Goal: Task Accomplishment & Management: Manage account settings

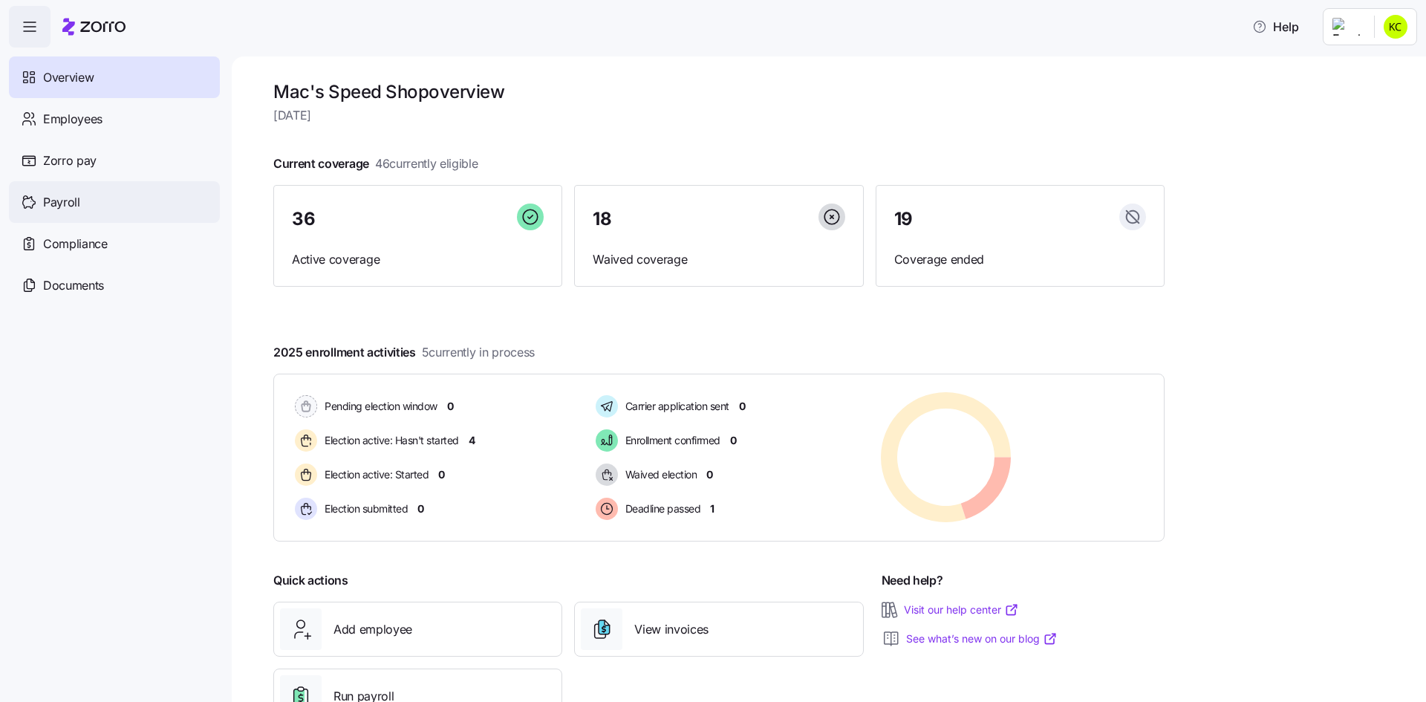
click at [53, 201] on span "Payroll" at bounding box center [61, 202] width 37 height 19
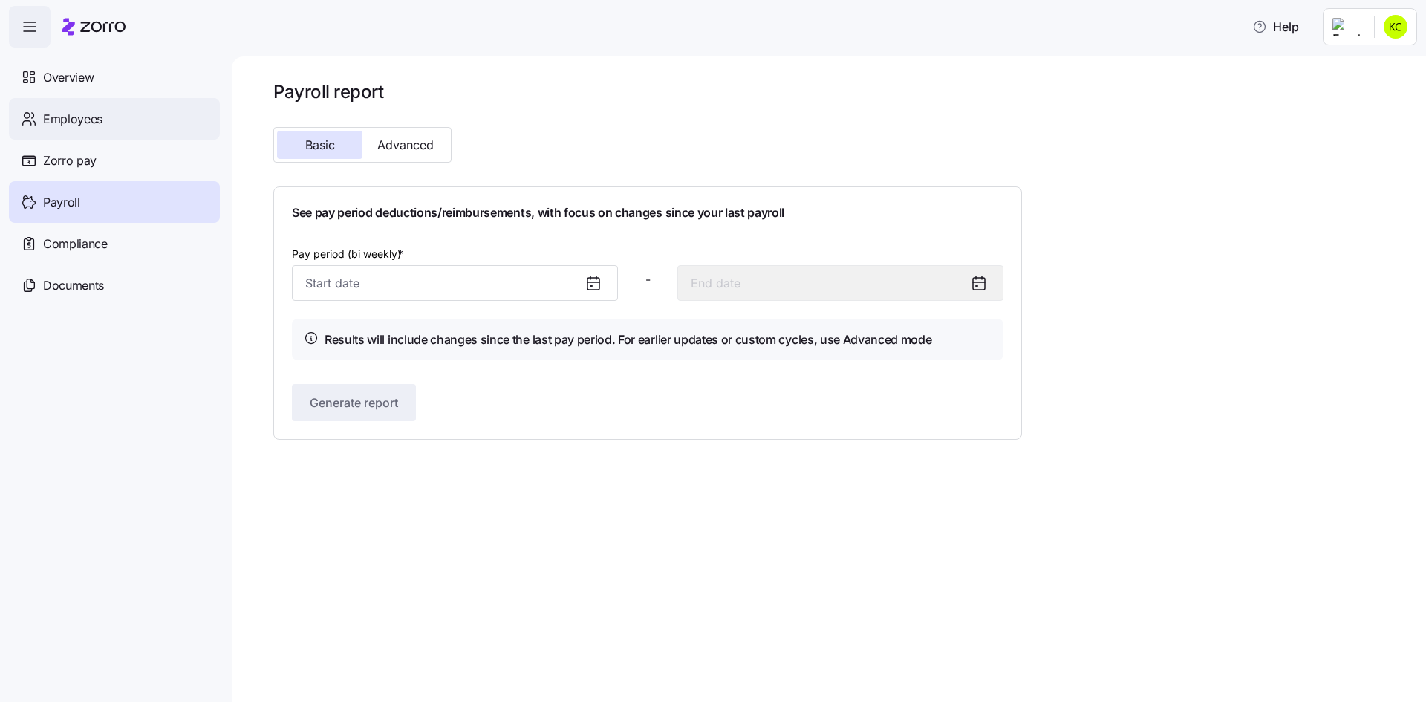
click at [75, 113] on span "Employees" at bounding box center [72, 119] width 59 height 19
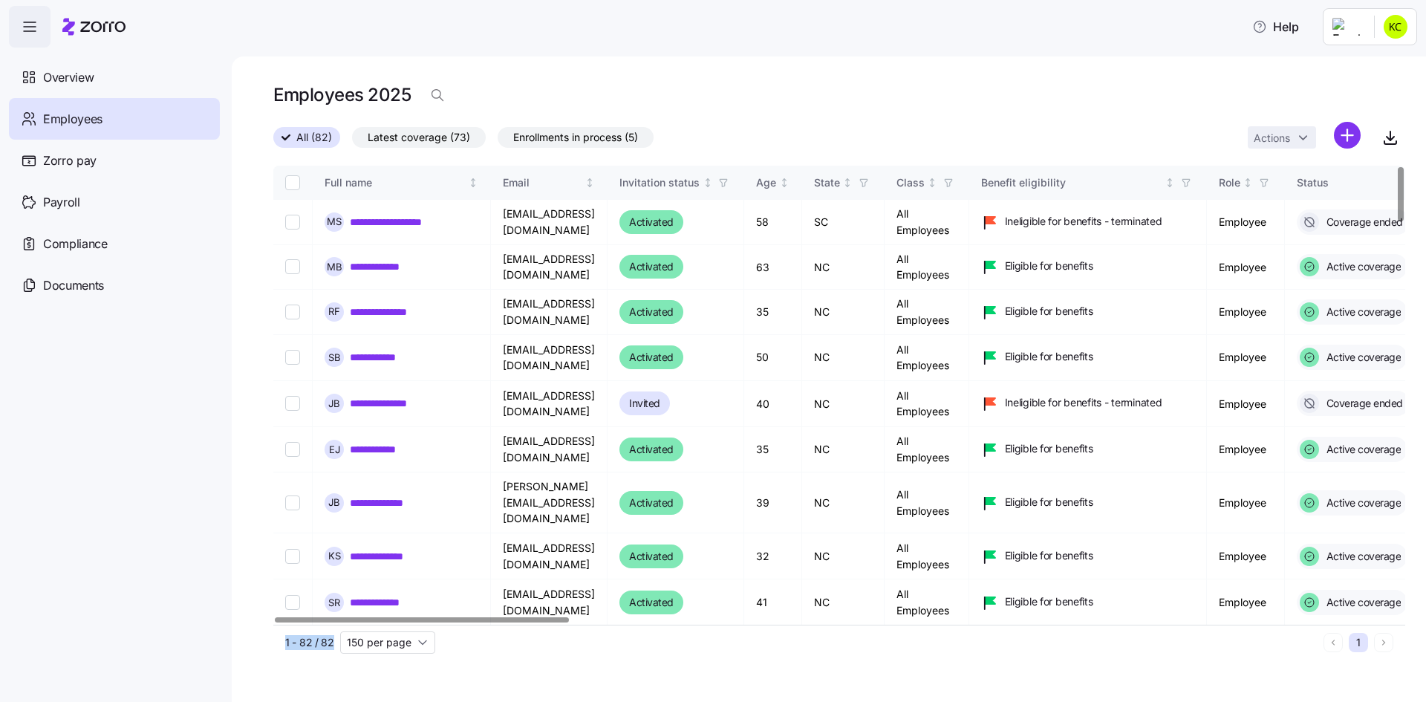
drag, startPoint x: 460, startPoint y: 623, endPoint x: 671, endPoint y: 631, distance: 211.8
click at [671, 631] on div "**********" at bounding box center [839, 413] width 1132 height 494
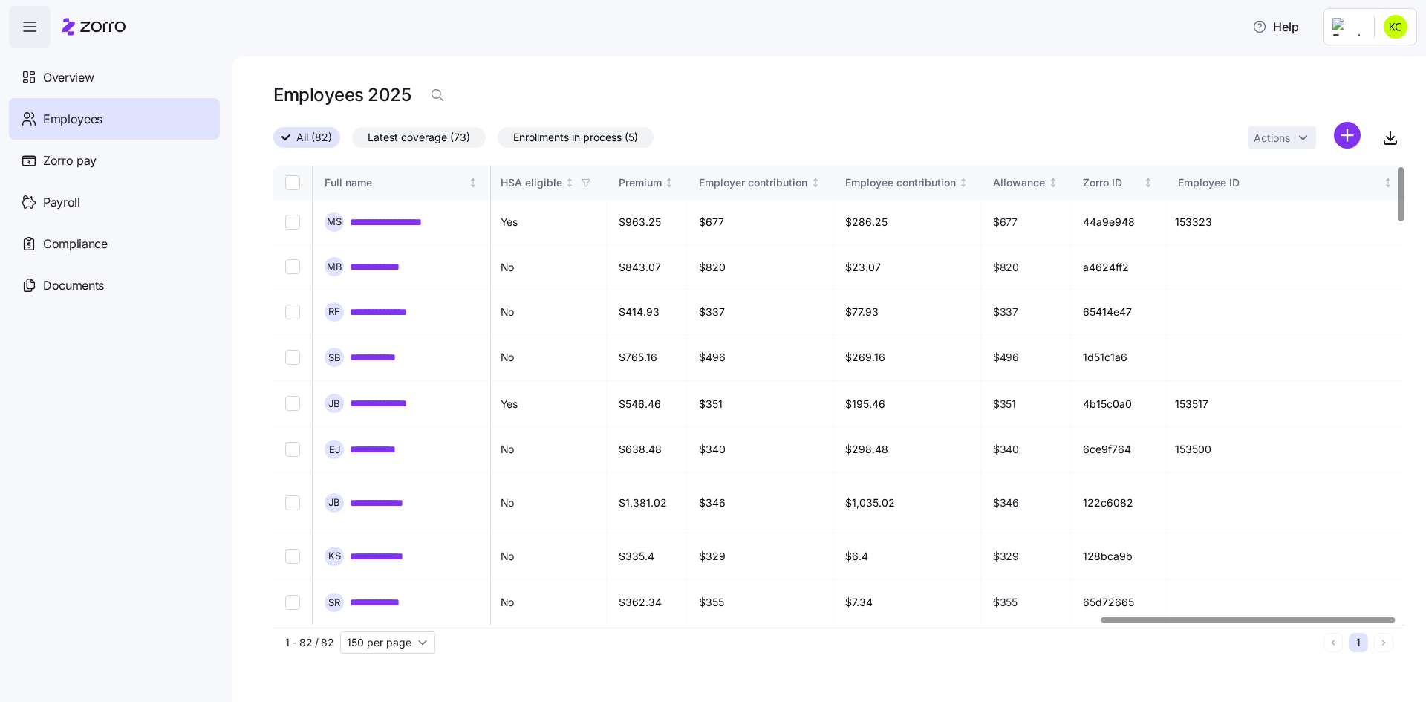
scroll to position [0, 3182]
click at [1358, 622] on div at bounding box center [1248, 619] width 294 height 5
click at [392, 266] on link "**********" at bounding box center [391, 266] width 83 height 15
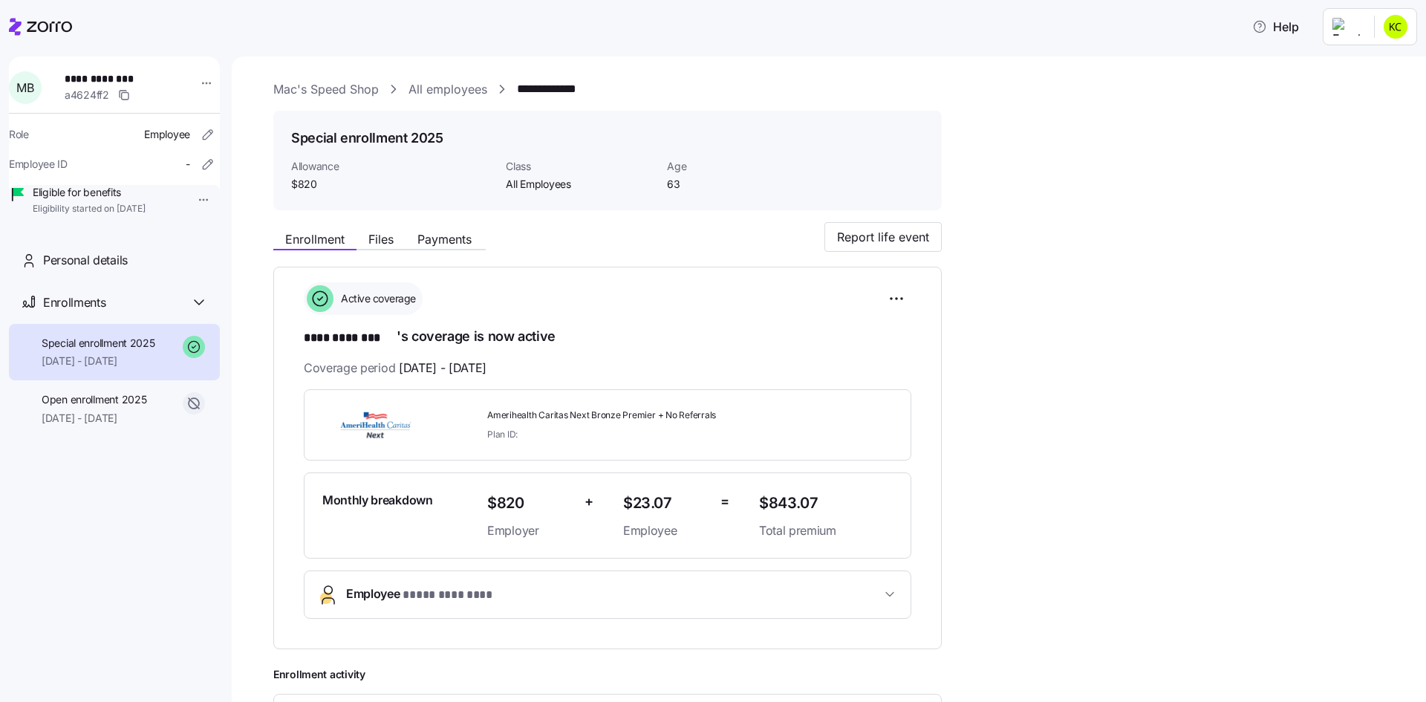
click at [434, 85] on link "All employees" at bounding box center [447, 89] width 79 height 19
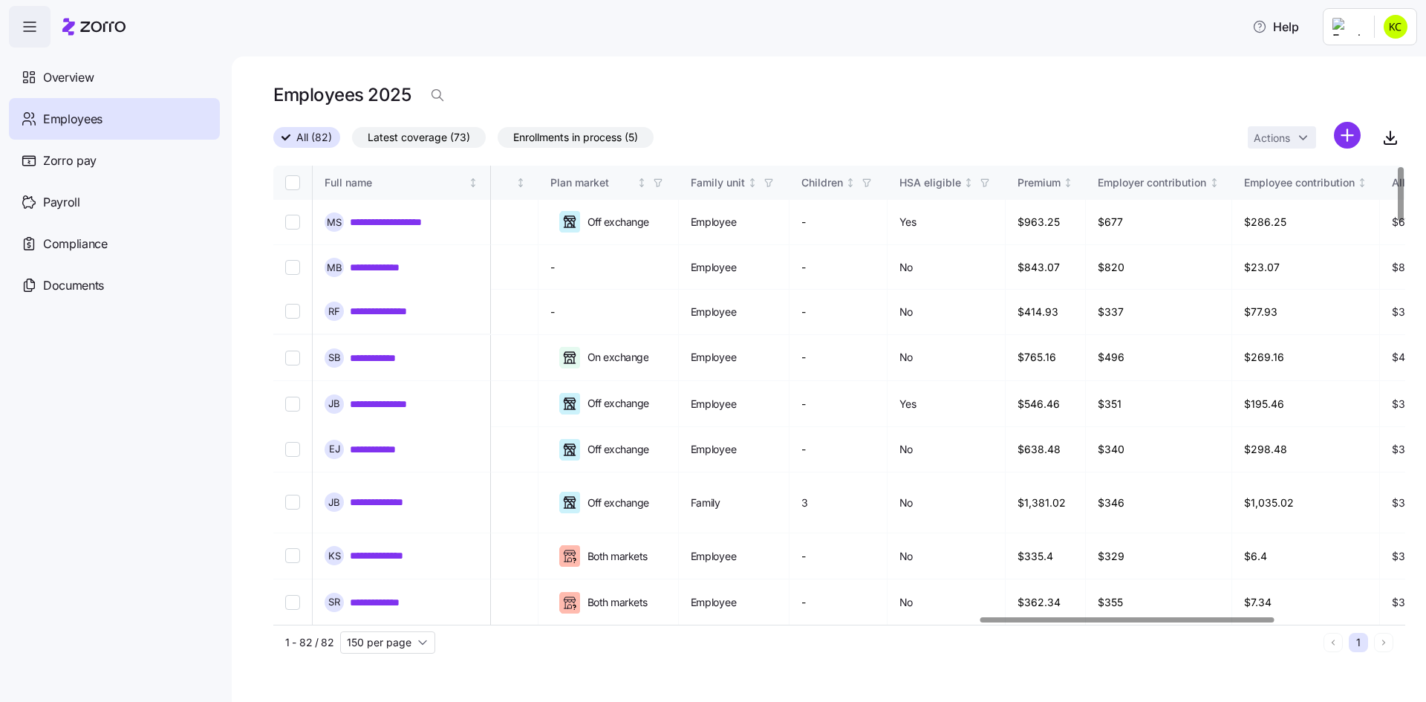
scroll to position [0, 2716]
click at [1205, 622] on div at bounding box center [1127, 619] width 294 height 5
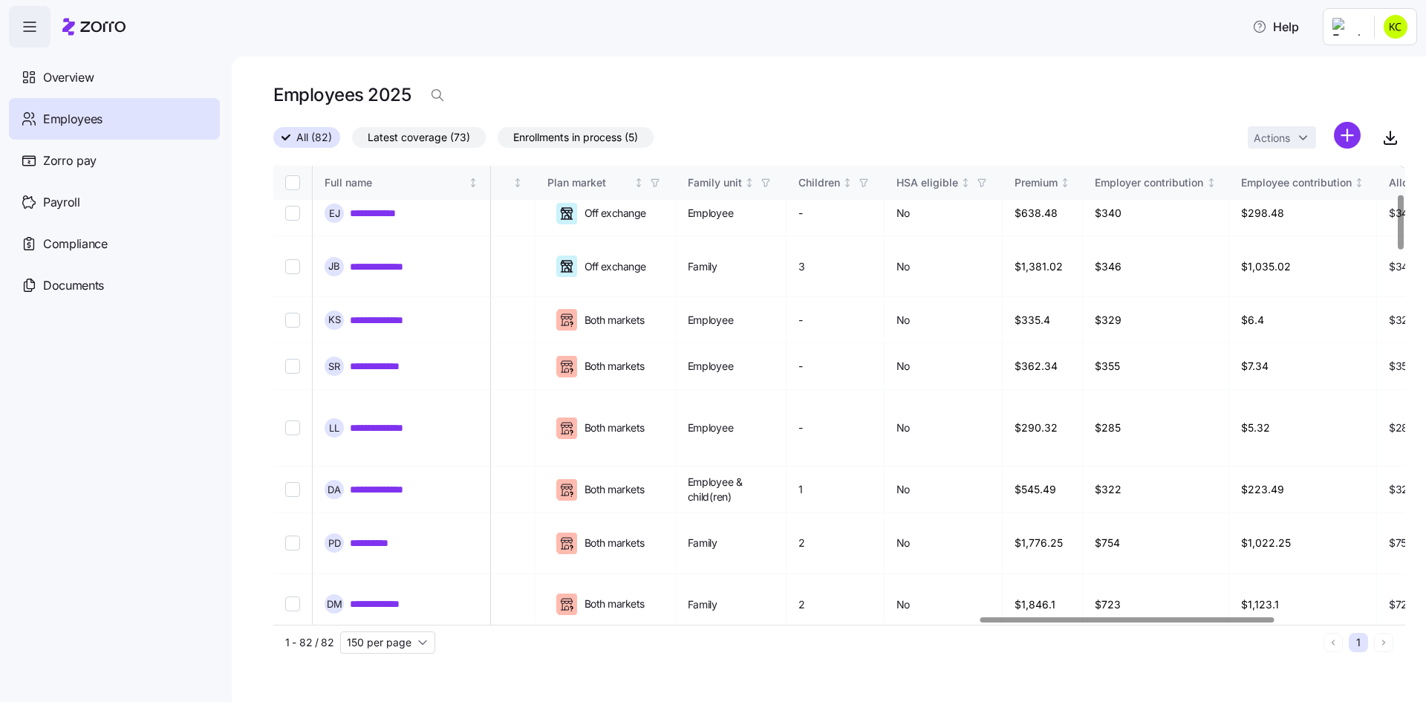
click at [1404, 222] on div at bounding box center [1400, 391] width 9 height 450
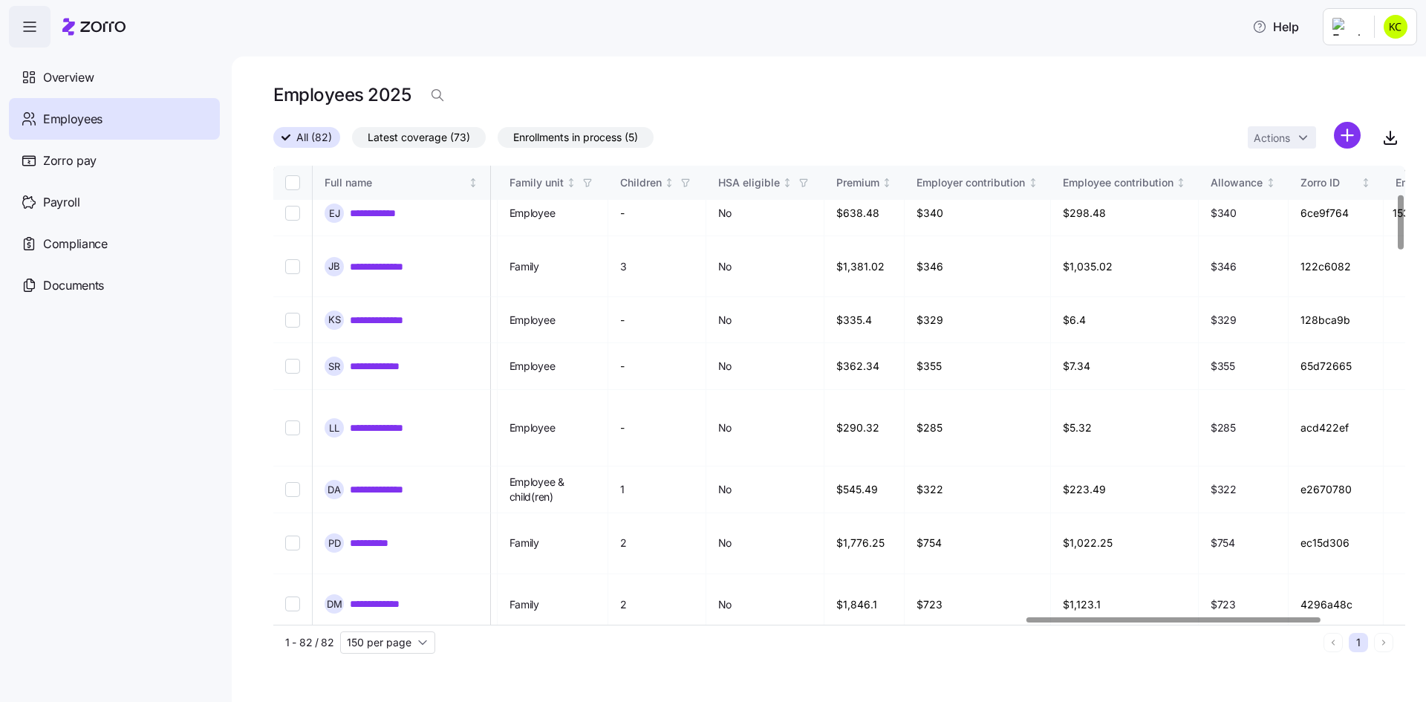
click at [1147, 622] on div at bounding box center [1173, 619] width 294 height 5
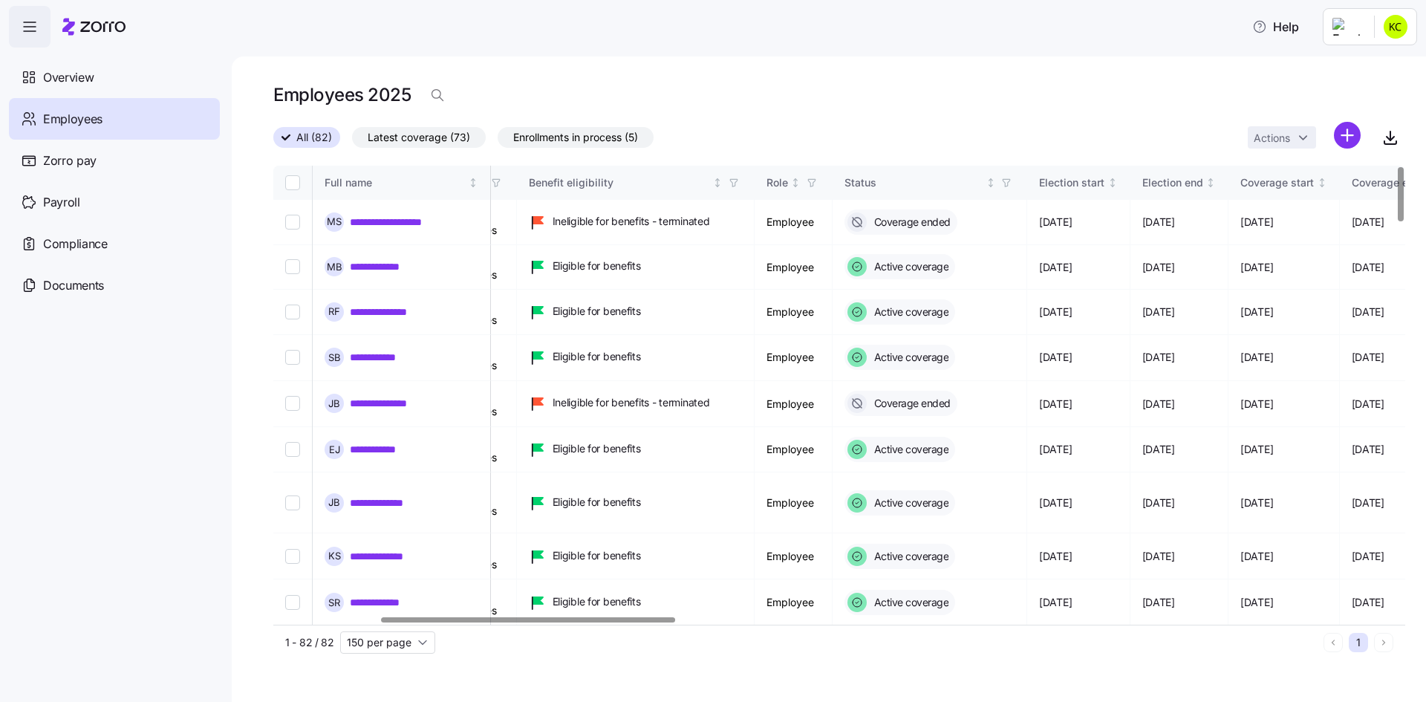
scroll to position [0, 401]
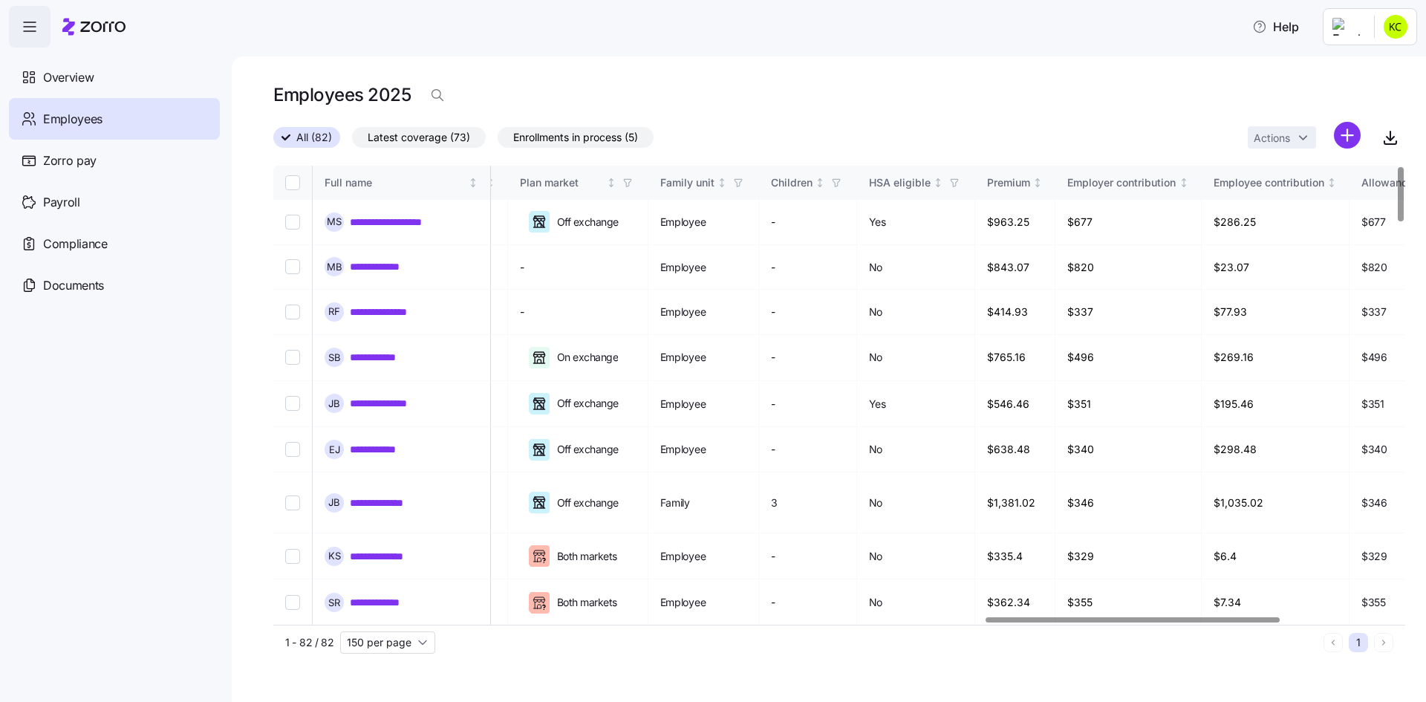
click at [1135, 625] on div at bounding box center [834, 620] width 1123 height 9
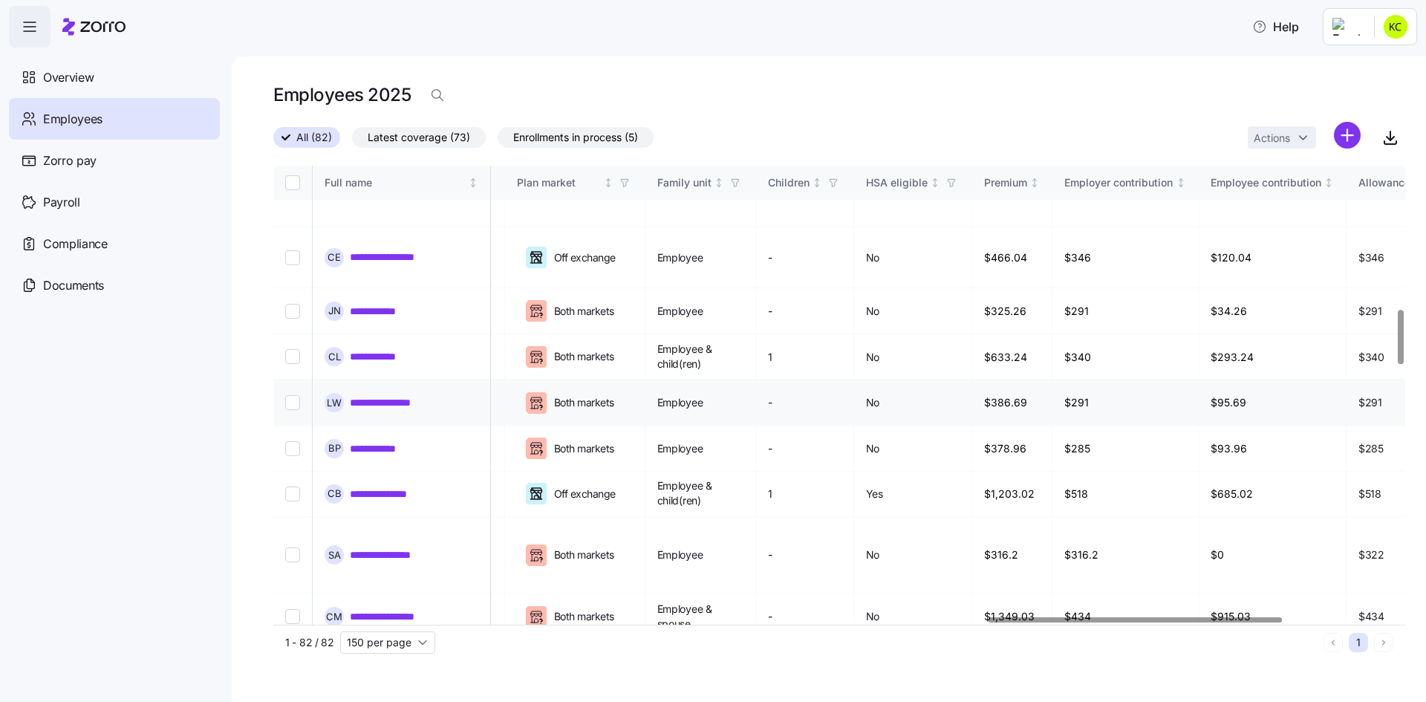
scroll to position [1560, 2747]
